Goal: Information Seeking & Learning: Find specific fact

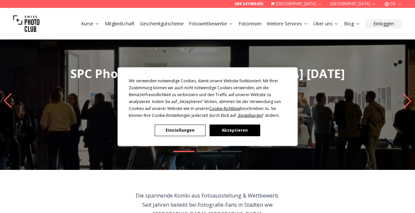
click at [249, 132] on button "Akzeptieren" at bounding box center [235, 130] width 51 height 12
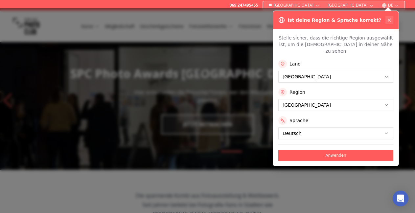
click at [389, 22] on icon at bounding box center [389, 19] width 5 height 5
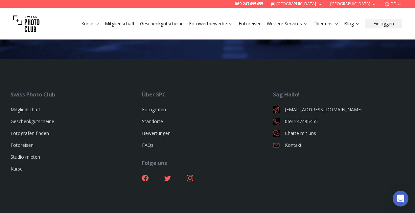
scroll to position [2432, 0]
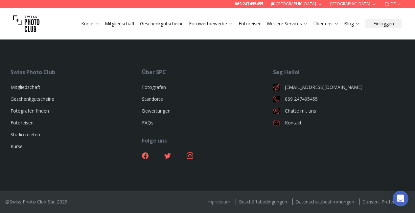
click at [218, 202] on link "Impressum" at bounding box center [218, 201] width 29 height 6
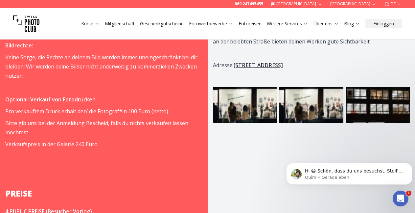
scroll to position [699, 0]
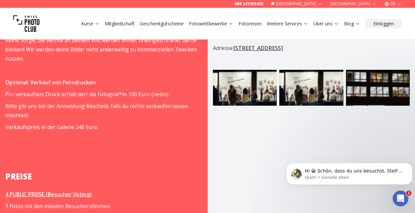
drag, startPoint x: 337, startPoint y: 76, endPoint x: 227, endPoint y: 78, distance: 110.2
click at [227, 78] on div "Programm Ausstellung: [DATE] - [DATE] VERNISSAGE: Fr, 14.11. // 18:00 - 21:00 U…" at bounding box center [312, 147] width 208 height 821
copy p "Adresse: [STREET_ADDRESS]"
